Goal: Task Accomplishment & Management: Use online tool/utility

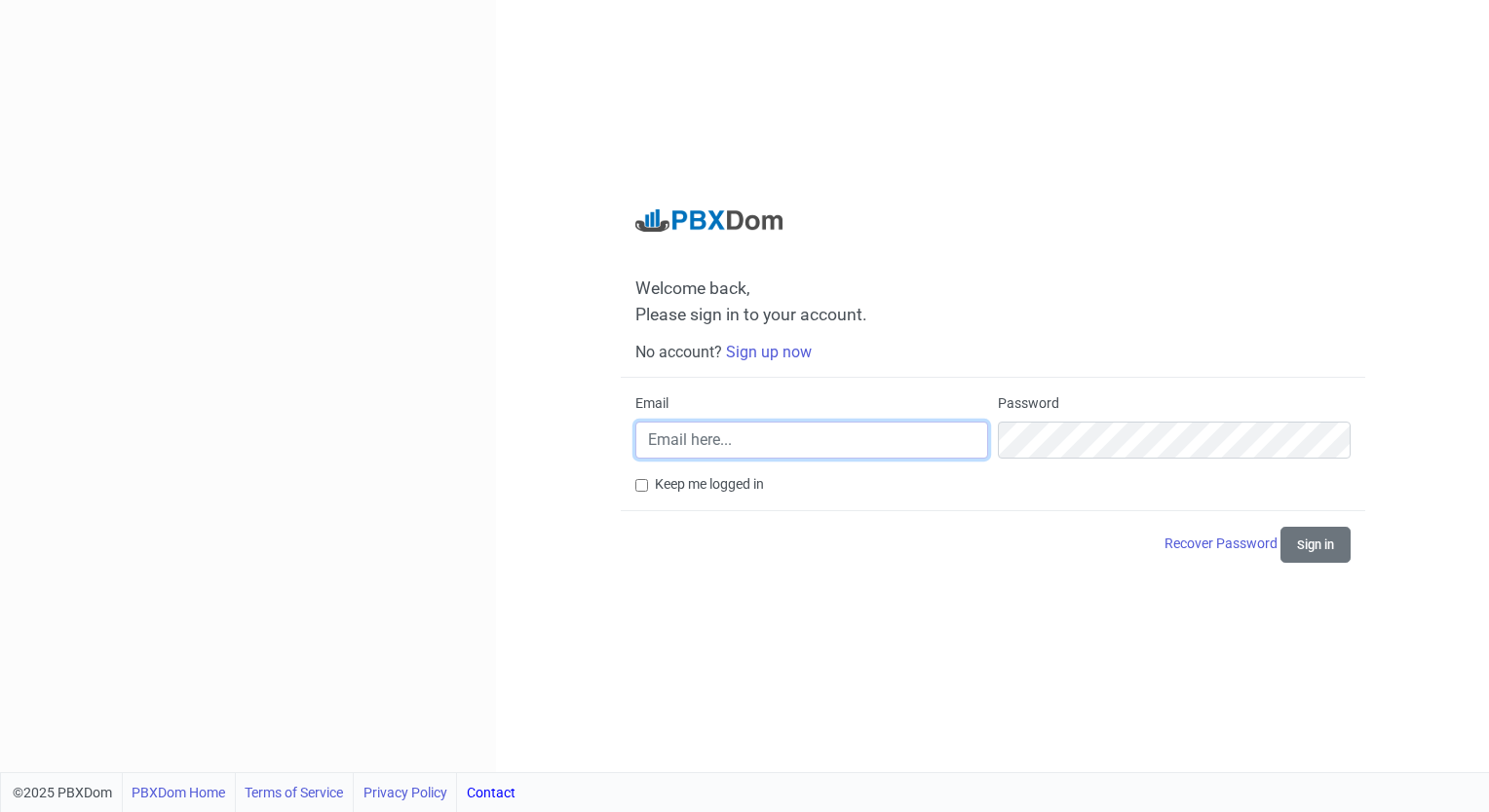
click at [852, 446] on input "Email" at bounding box center [811, 440] width 353 height 37
type input "sistemas@apsanjusto.com.ar"
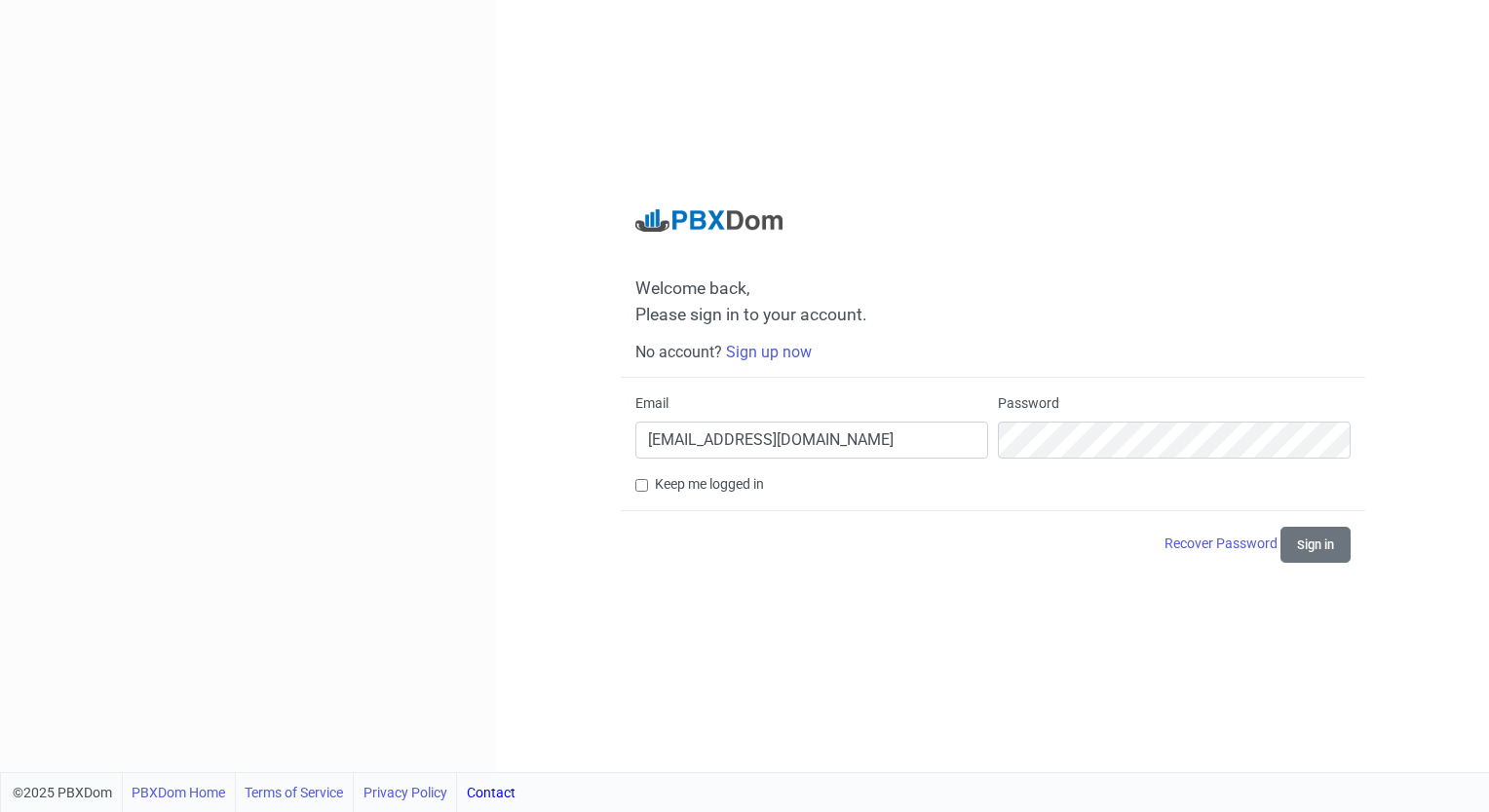
click at [1231, 201] on div "Welcome back, Please sign in to your account. No account? Sign up now Email sis…" at bounding box center [993, 386] width 993 height 772
click at [1311, 558] on button "Sign in" at bounding box center [1316, 545] width 70 height 36
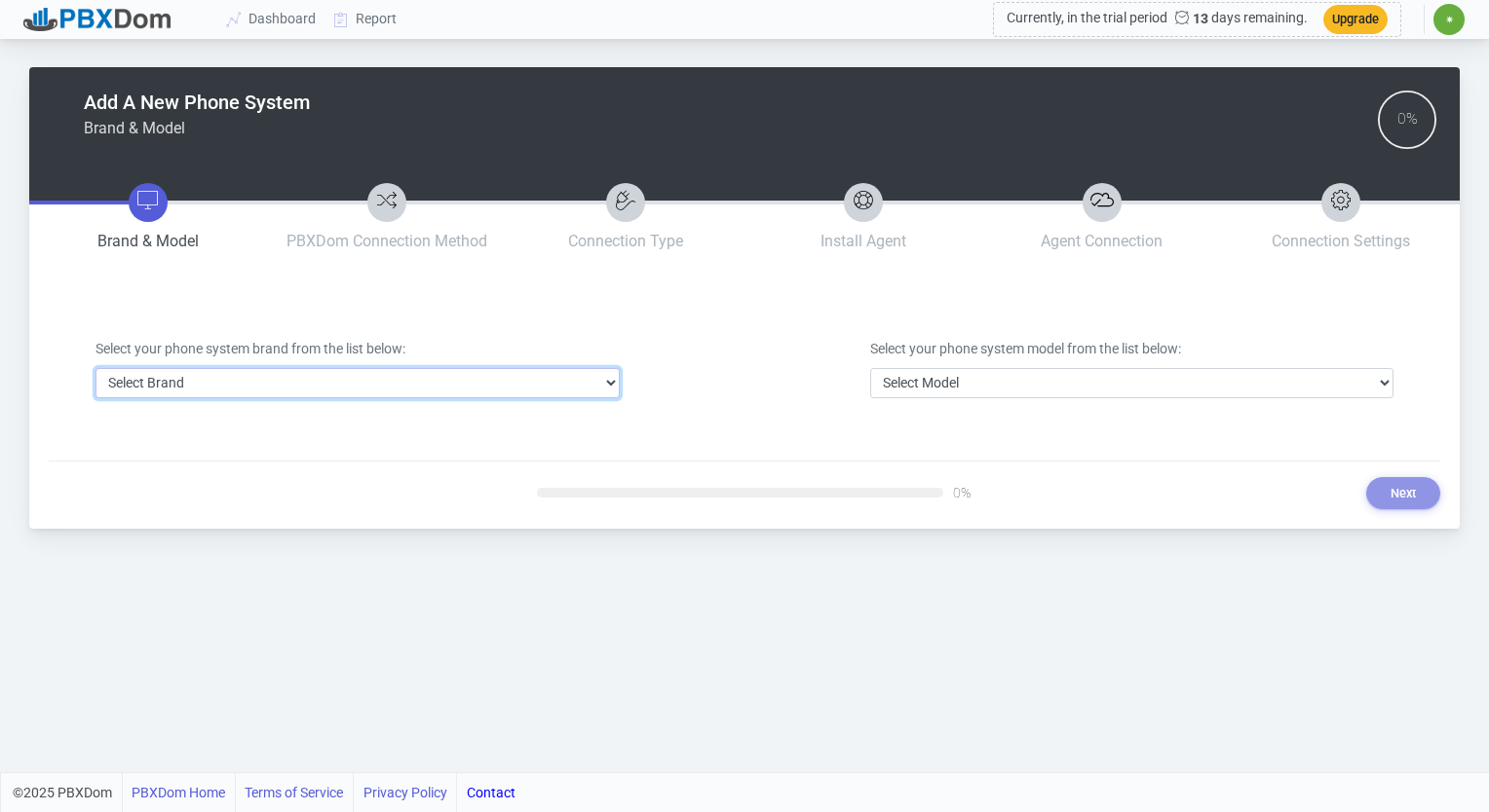
click at [450, 394] on select "Select Brand 3CX Avaya Cisco FreePBX/Asterisk Mitel Panasonic Yeastar" at bounding box center [357, 383] width 524 height 30
